Goal: Task Accomplishment & Management: Use online tool/utility

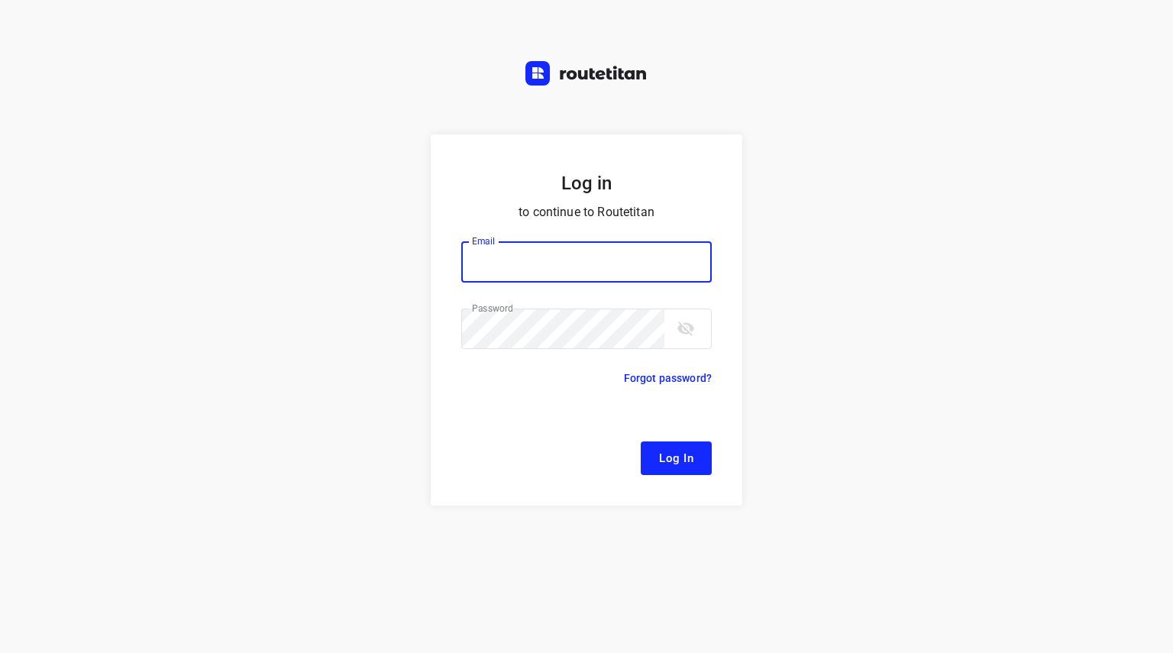
type input "[EMAIL_ADDRESS][DOMAIN_NAME]"
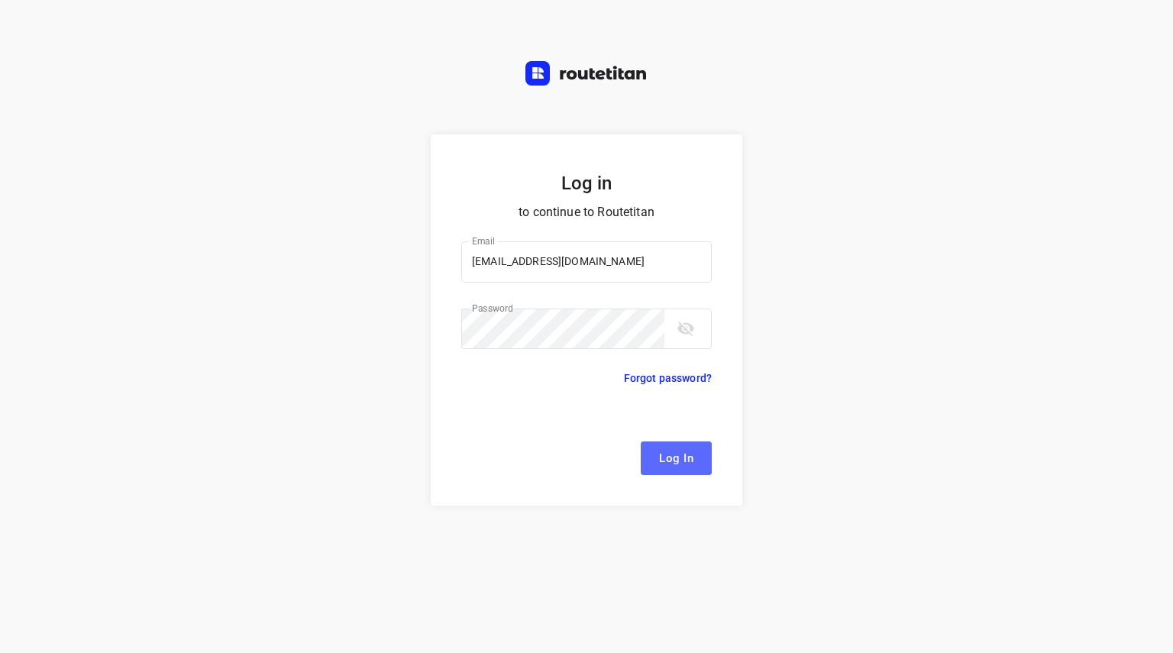
click at [660, 458] on span "Log In" at bounding box center [676, 458] width 34 height 20
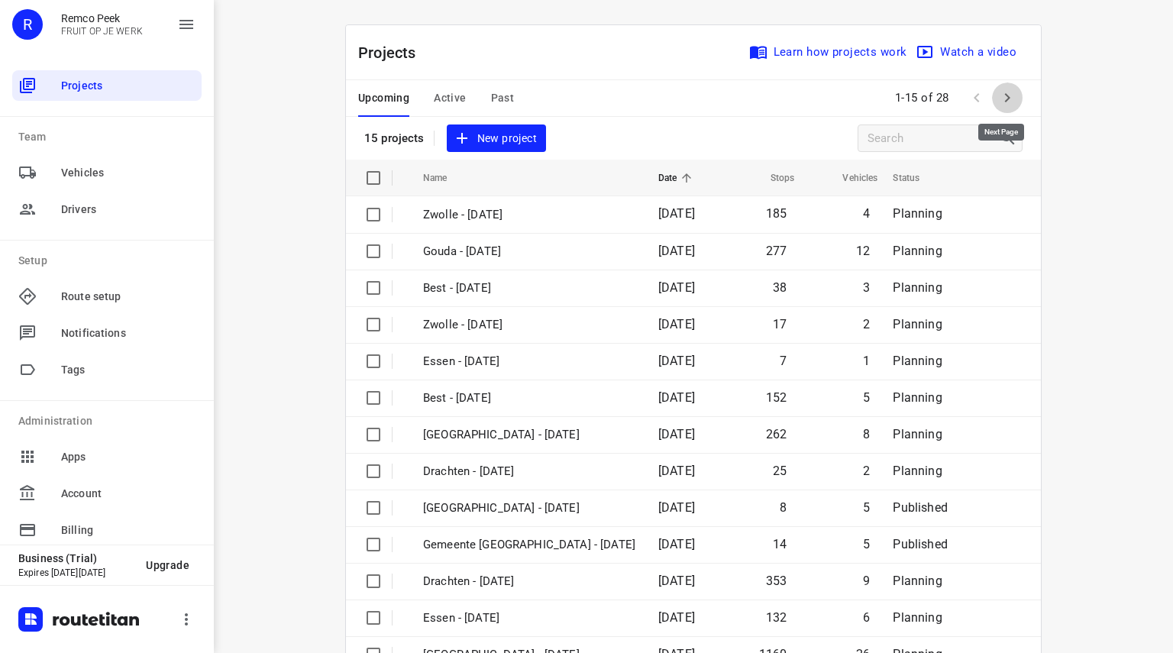
click at [1005, 92] on icon "button" at bounding box center [1007, 98] width 18 height 18
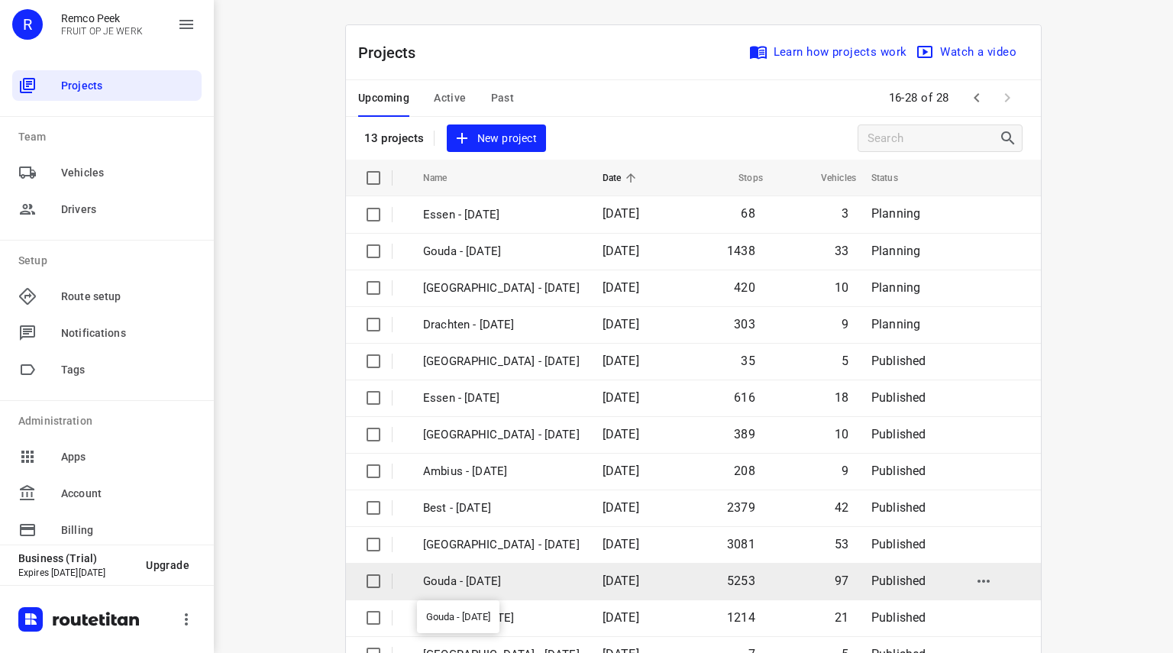
click at [463, 583] on p "Gouda - [DATE]" at bounding box center [501, 582] width 157 height 18
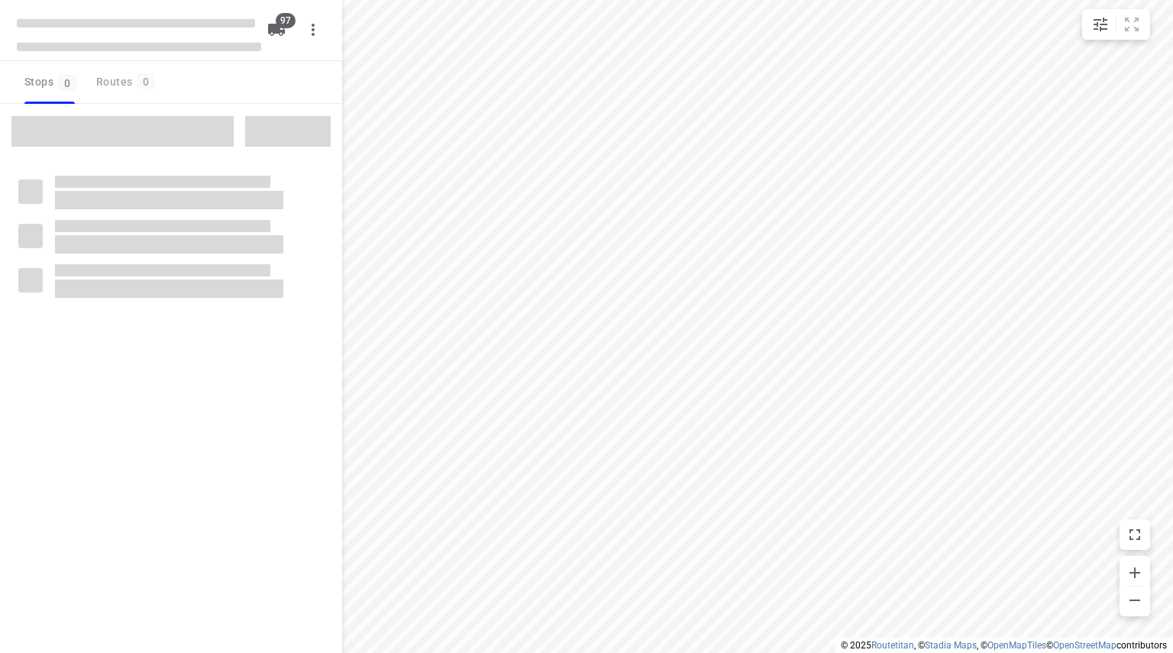
checkbox input "true"
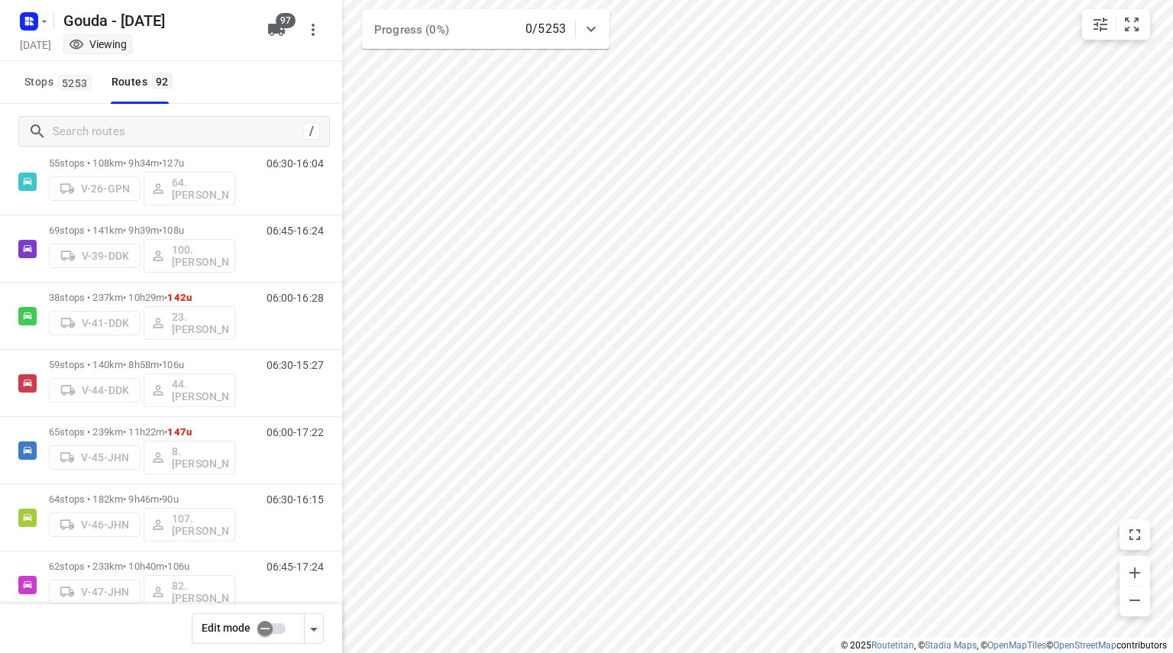
scroll to position [1124, 0]
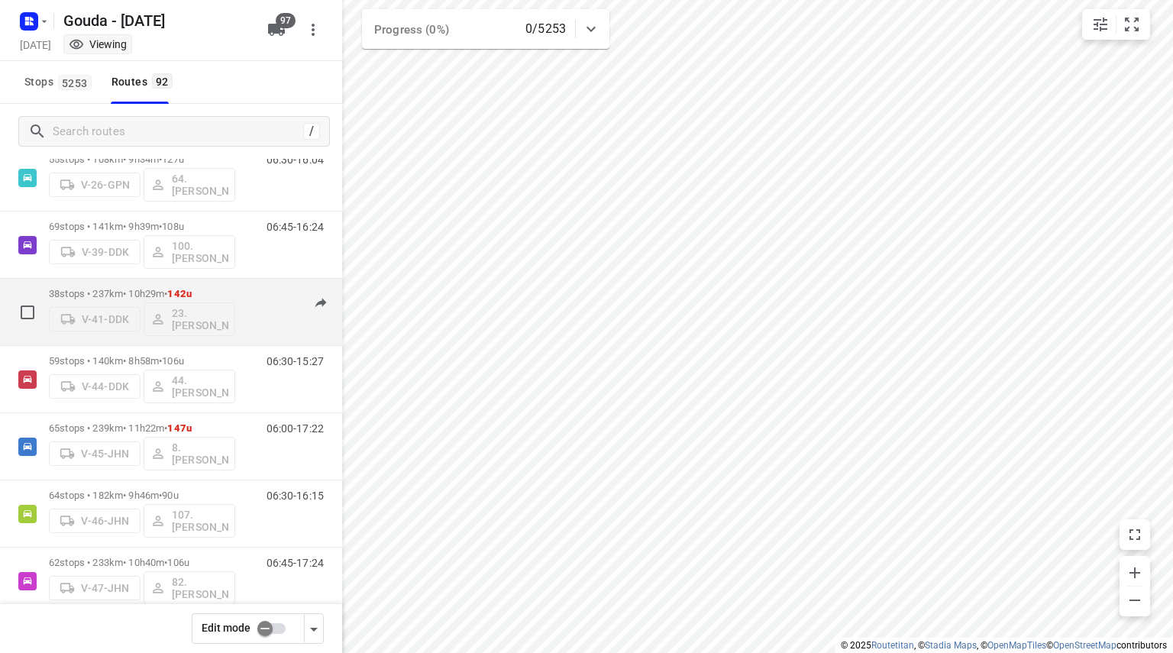
click at [272, 290] on div "06:00-16:28" at bounding box center [285, 316] width 76 height 56
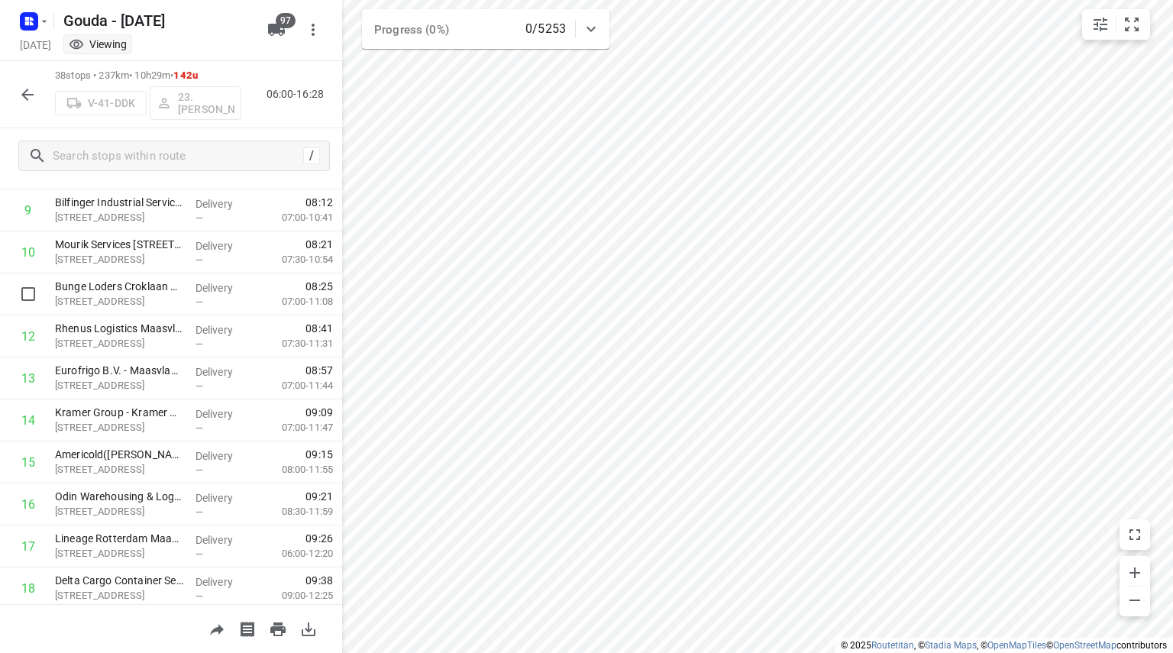
scroll to position [0, 0]
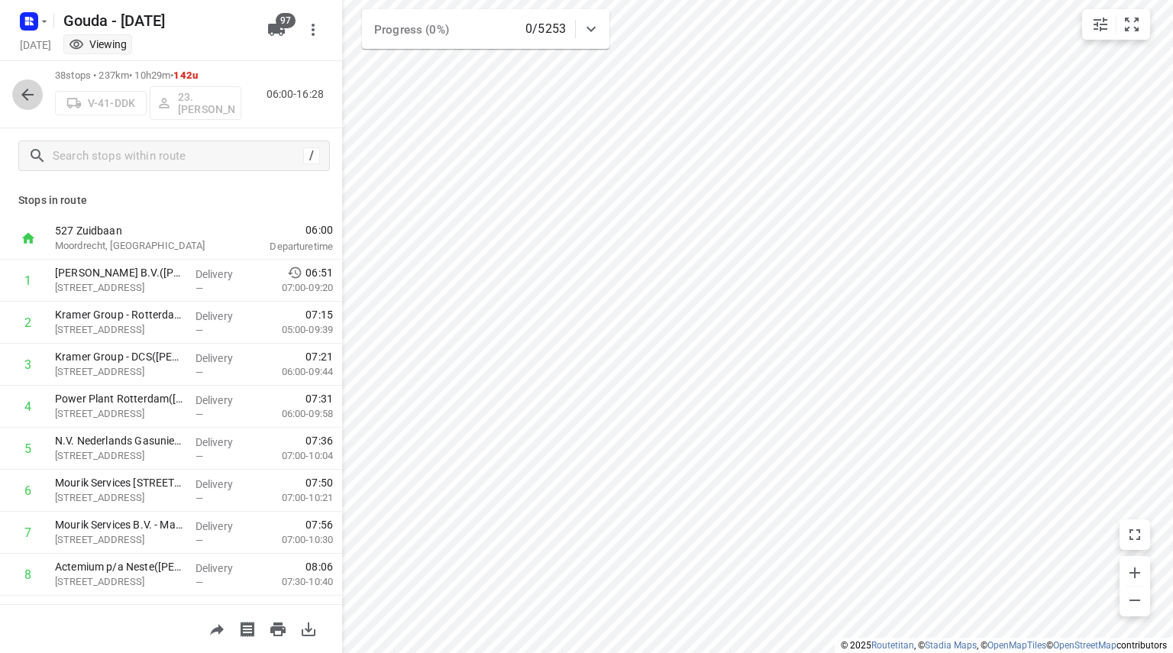
click at [27, 95] on icon "button" at bounding box center [27, 95] width 12 height 12
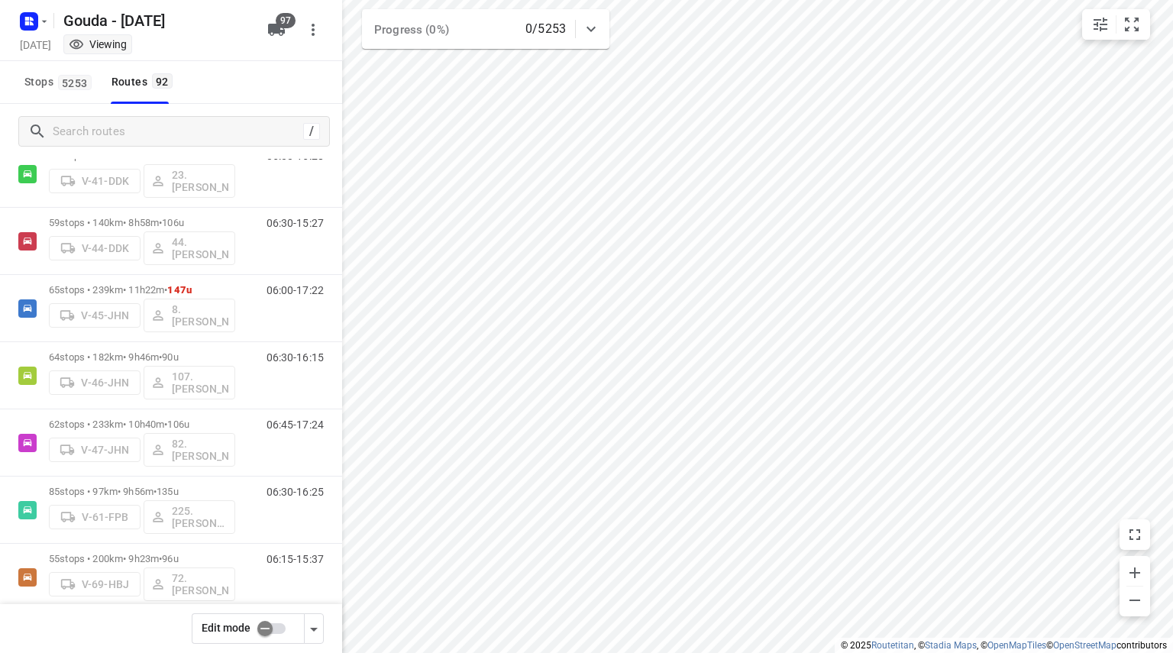
scroll to position [1264, 0]
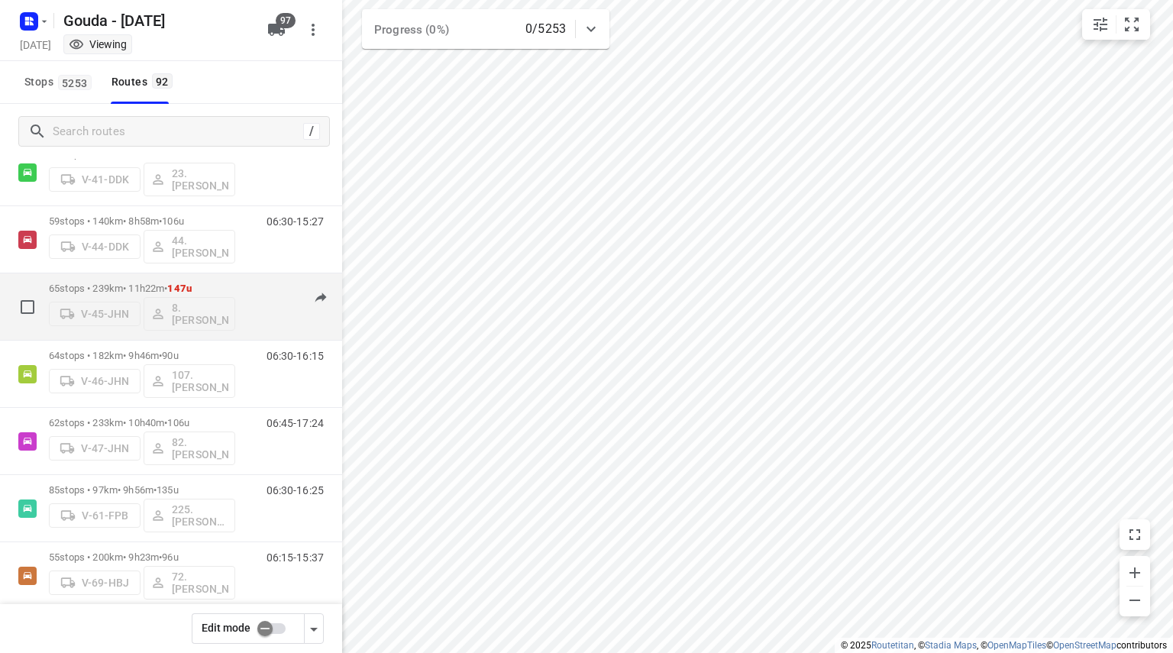
click at [179, 277] on div "65 stops • 239km • 11h22m • 147u V-45-JHN 8. [PERSON_NAME]" at bounding box center [142, 306] width 186 height 63
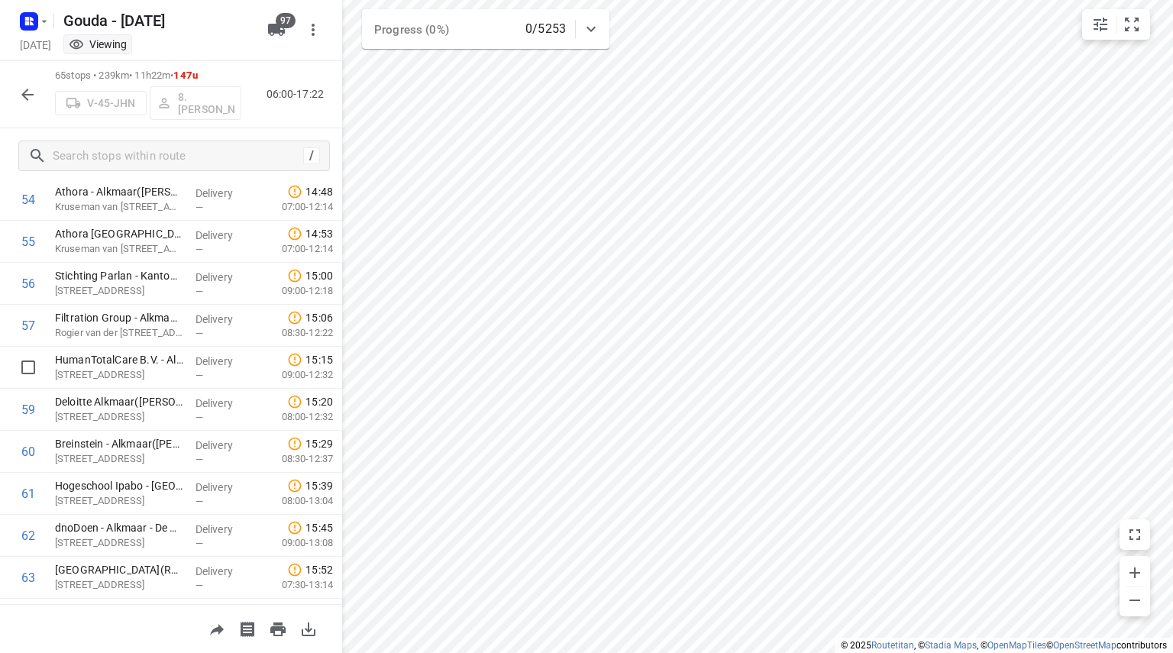
scroll to position [2428, 0]
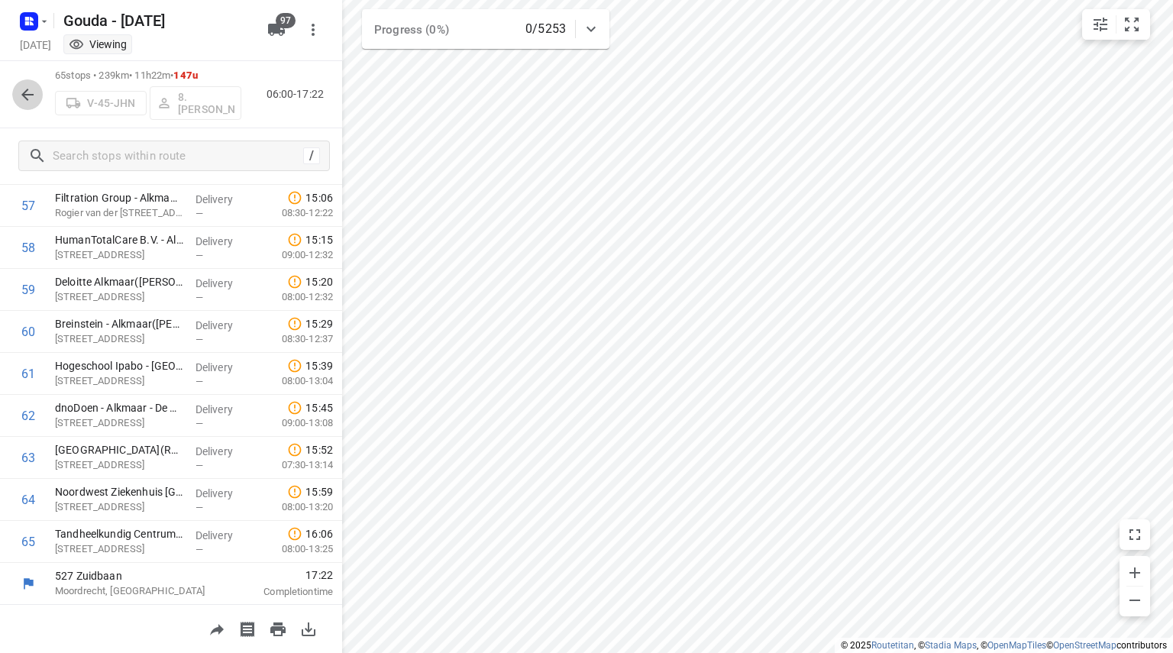
click at [20, 96] on icon "button" at bounding box center [27, 95] width 18 height 18
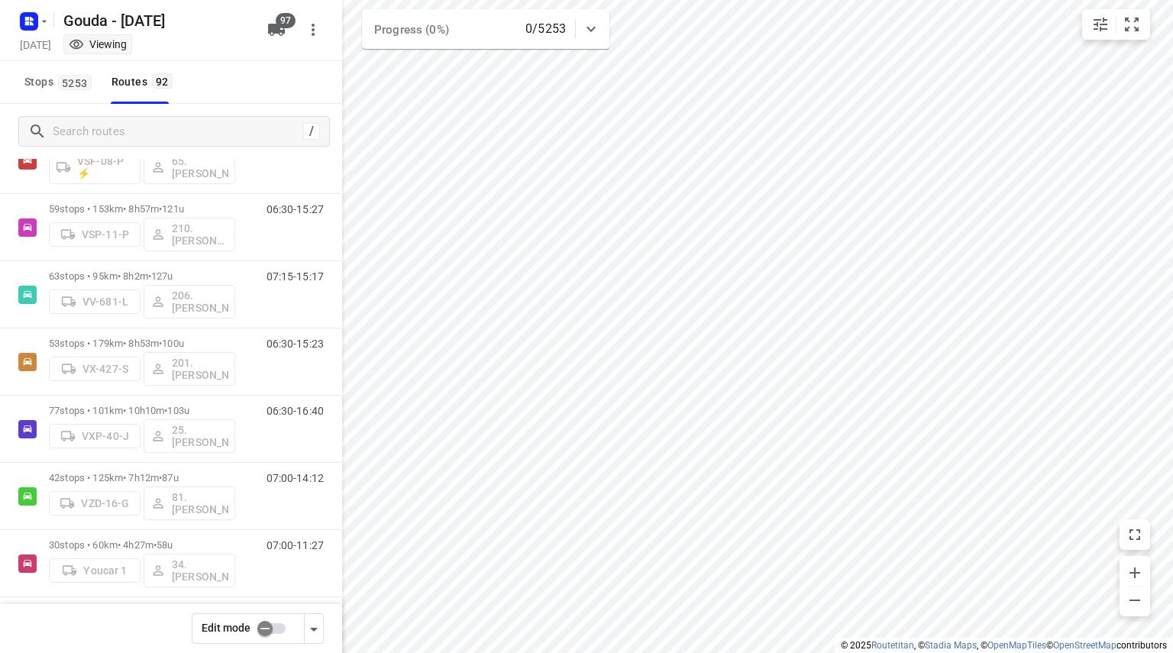
scroll to position [5789, 0]
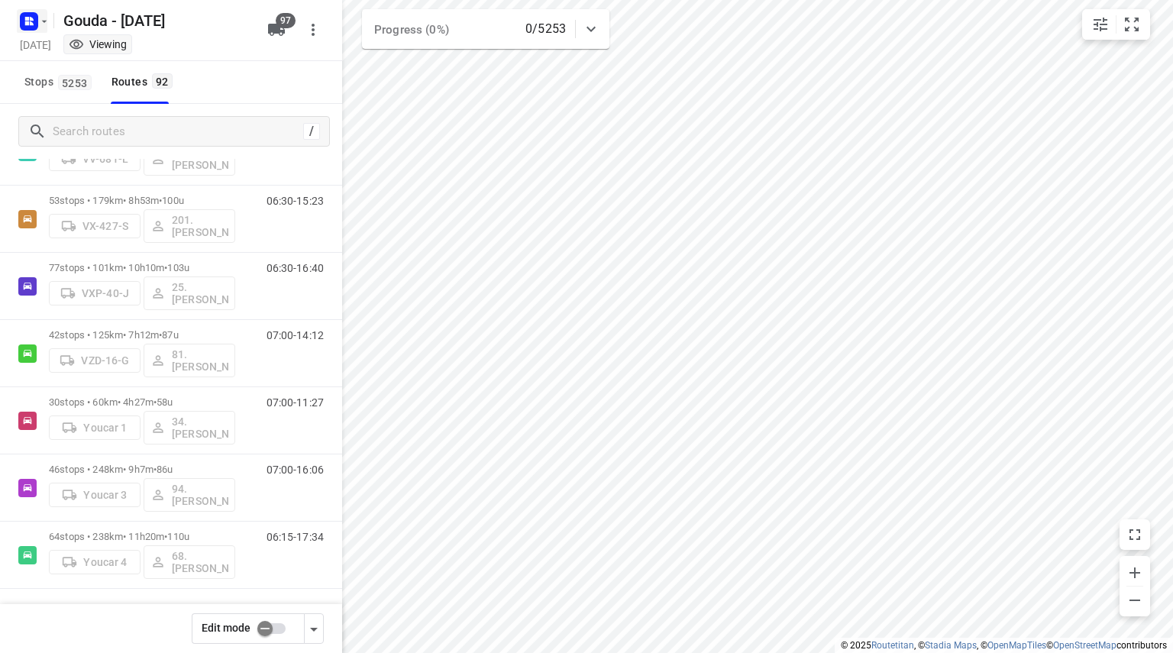
click at [23, 27] on rect "button" at bounding box center [29, 21] width 18 height 18
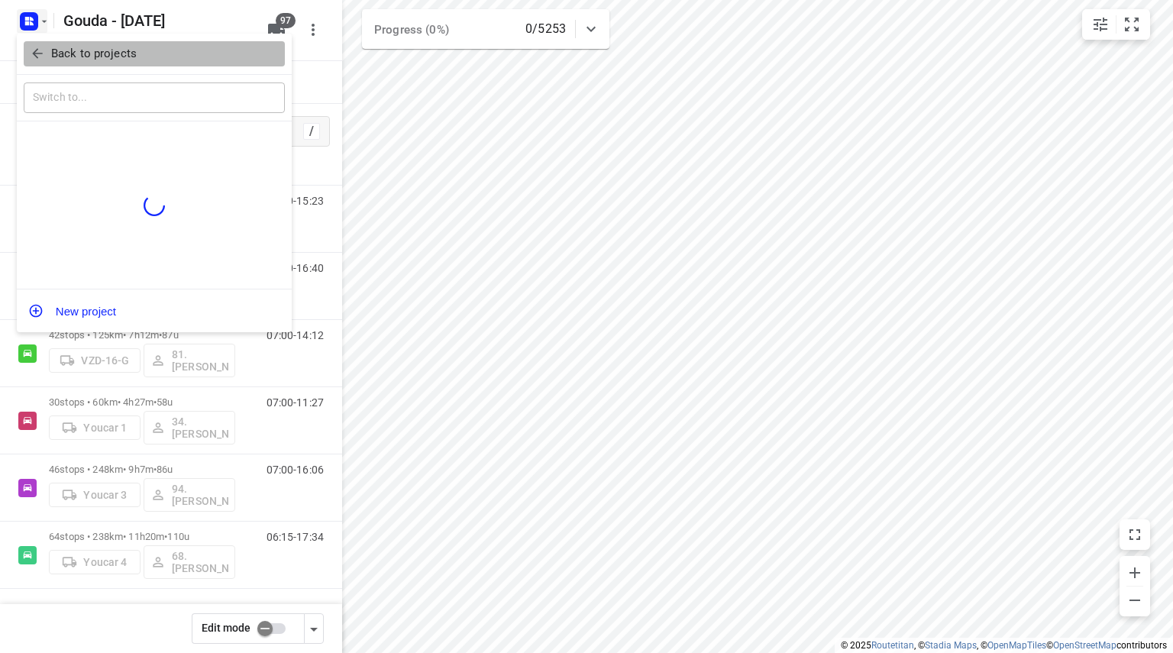
click at [34, 51] on icon "button" at bounding box center [37, 53] width 15 height 15
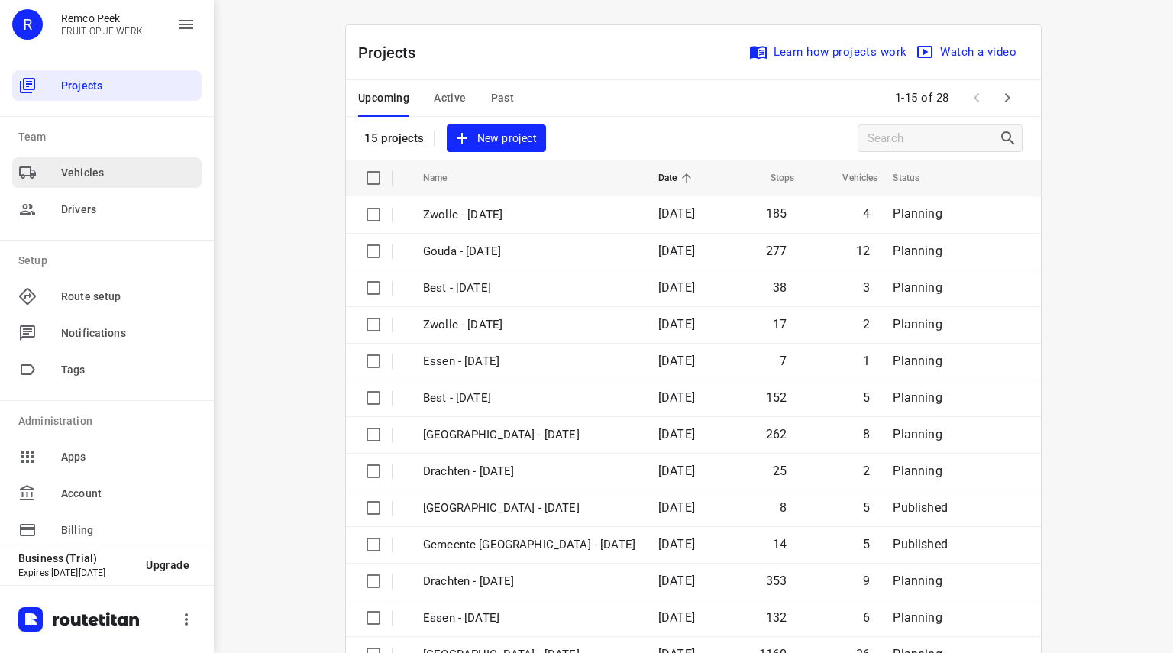
click at [82, 169] on span "Vehicles" at bounding box center [128, 173] width 134 height 16
